Goal: Information Seeking & Learning: Learn about a topic

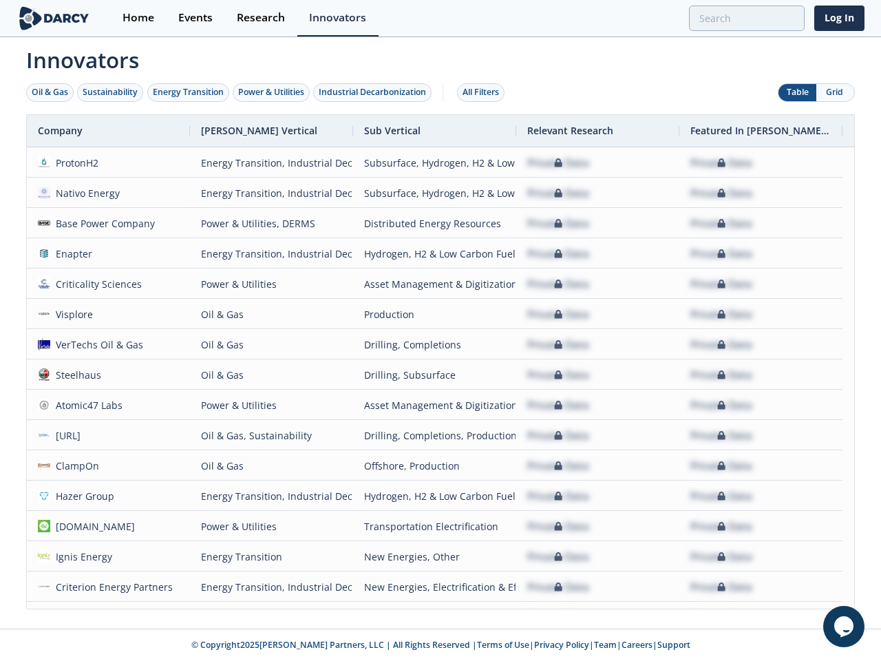
click at [50, 92] on div "Oil & Gas" at bounding box center [50, 92] width 36 height 12
click at [111, 92] on div "Sustainability" at bounding box center [110, 92] width 55 height 12
click at [189, 92] on div "Energy Transition" at bounding box center [188, 92] width 71 height 12
